Goal: Transaction & Acquisition: Purchase product/service

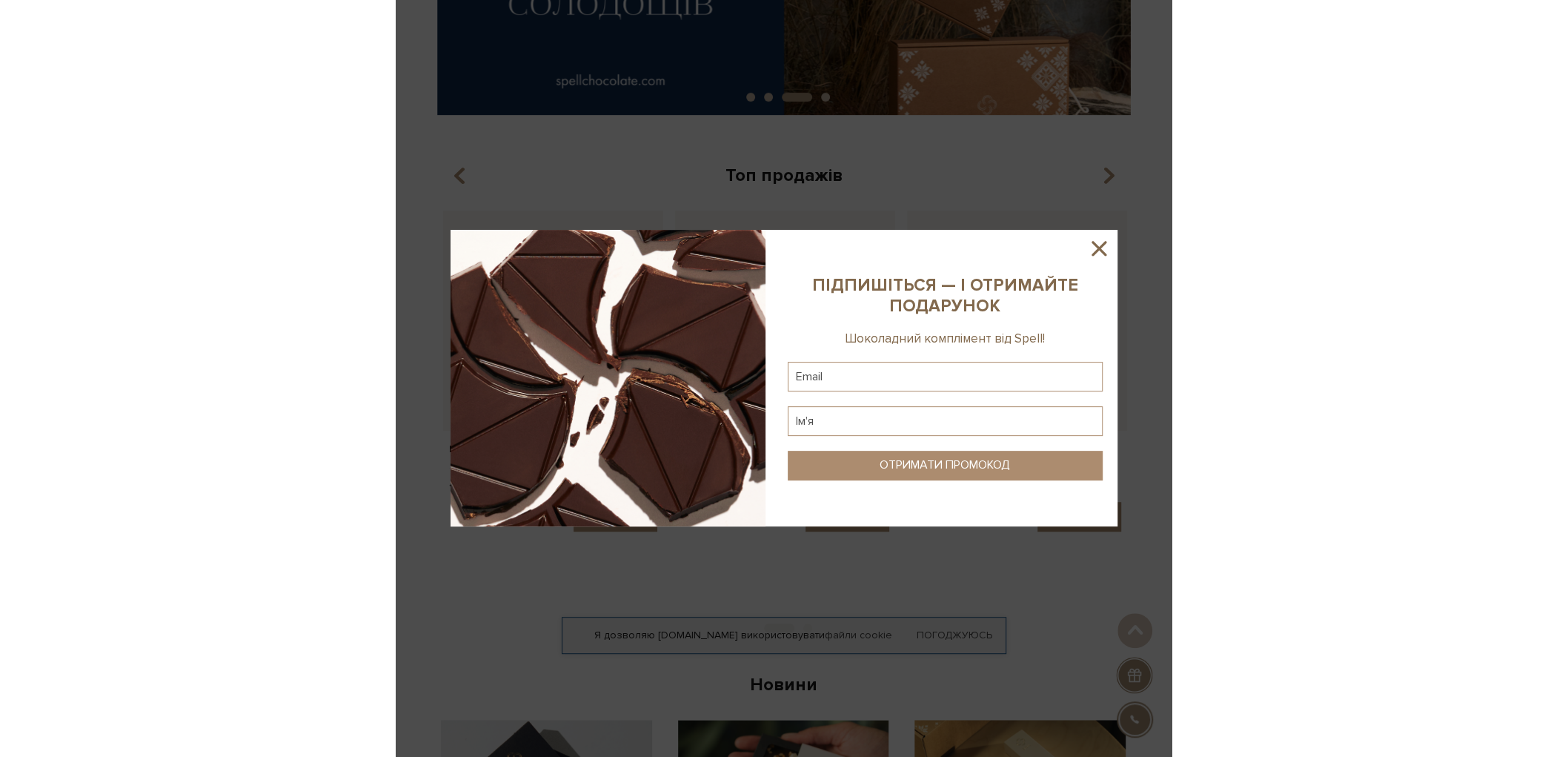
scroll to position [44, 0]
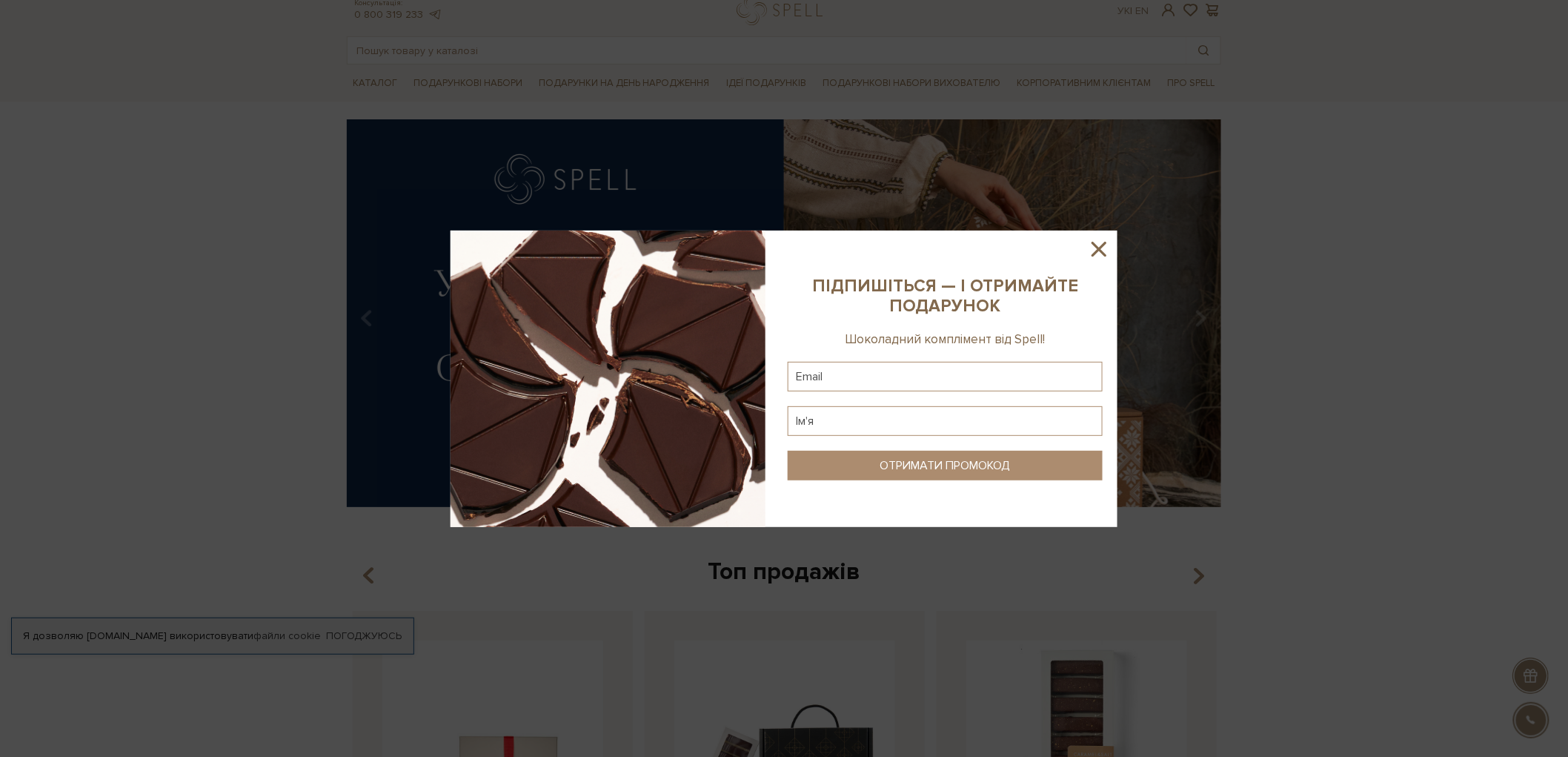
click at [775, 243] on icon at bounding box center [1099, 248] width 25 height 25
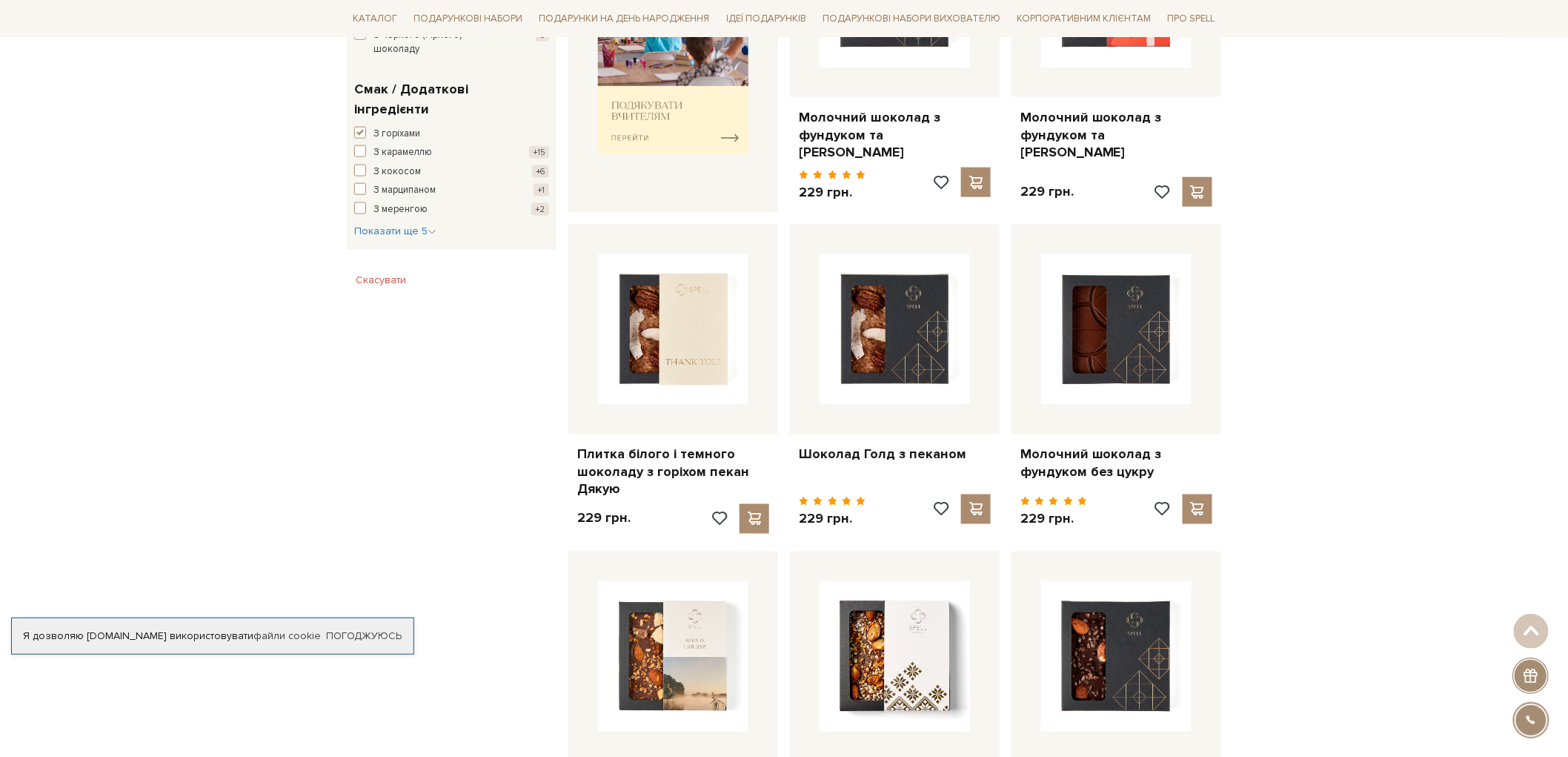
scroll to position [741, 0]
